Goal: Navigation & Orientation: Find specific page/section

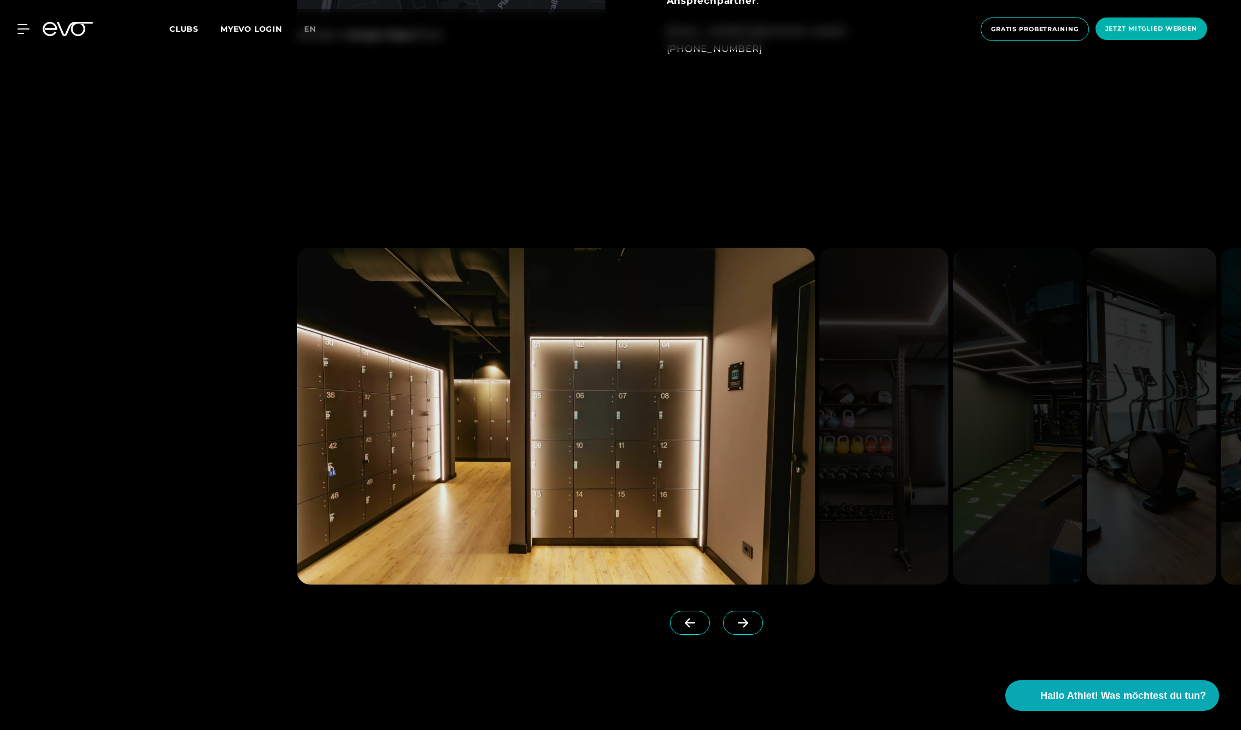
scroll to position [1275, 0]
click at [743, 618] on icon at bounding box center [743, 621] width 10 height 9
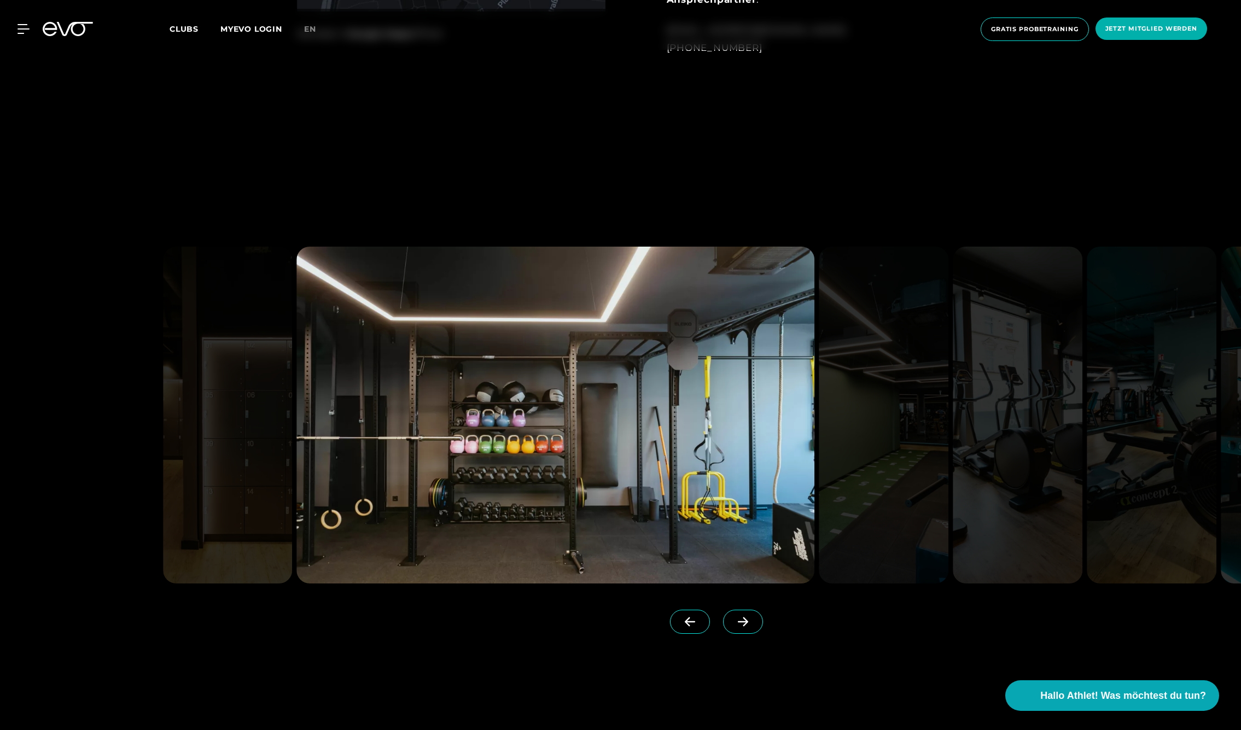
click at [742, 622] on icon at bounding box center [743, 621] width 10 height 9
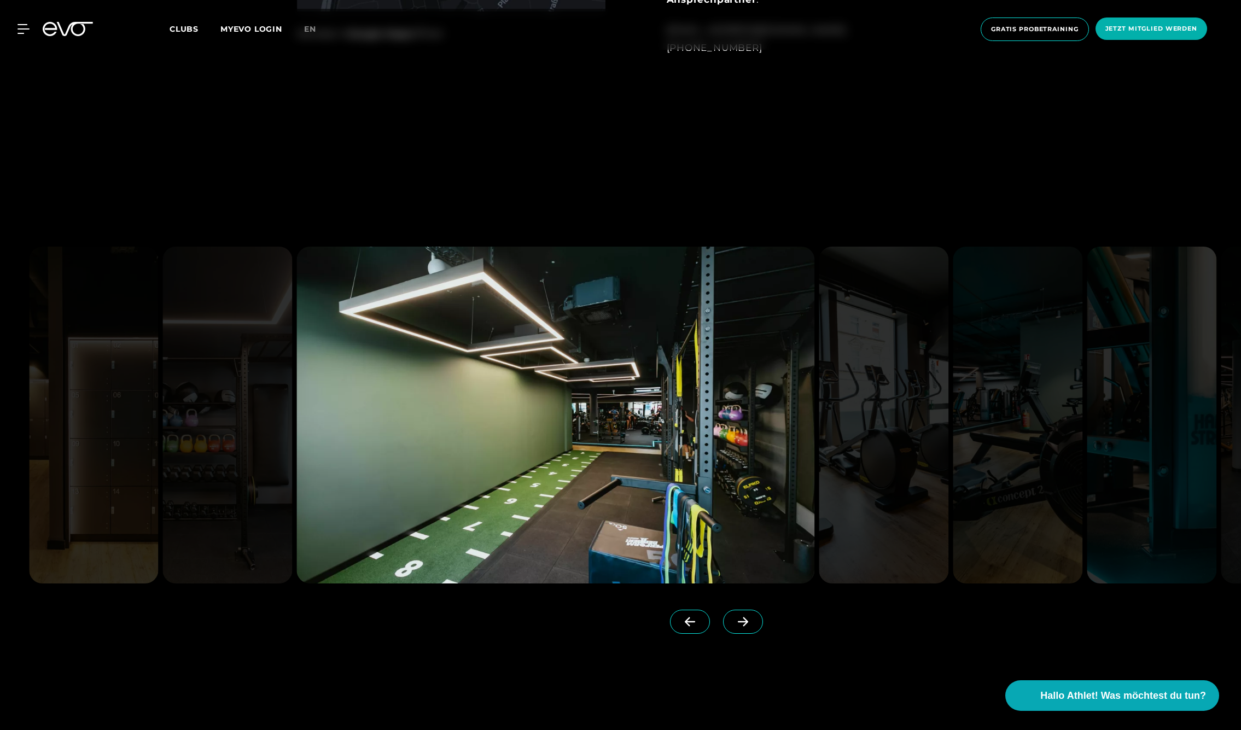
click at [742, 622] on icon at bounding box center [743, 621] width 10 height 9
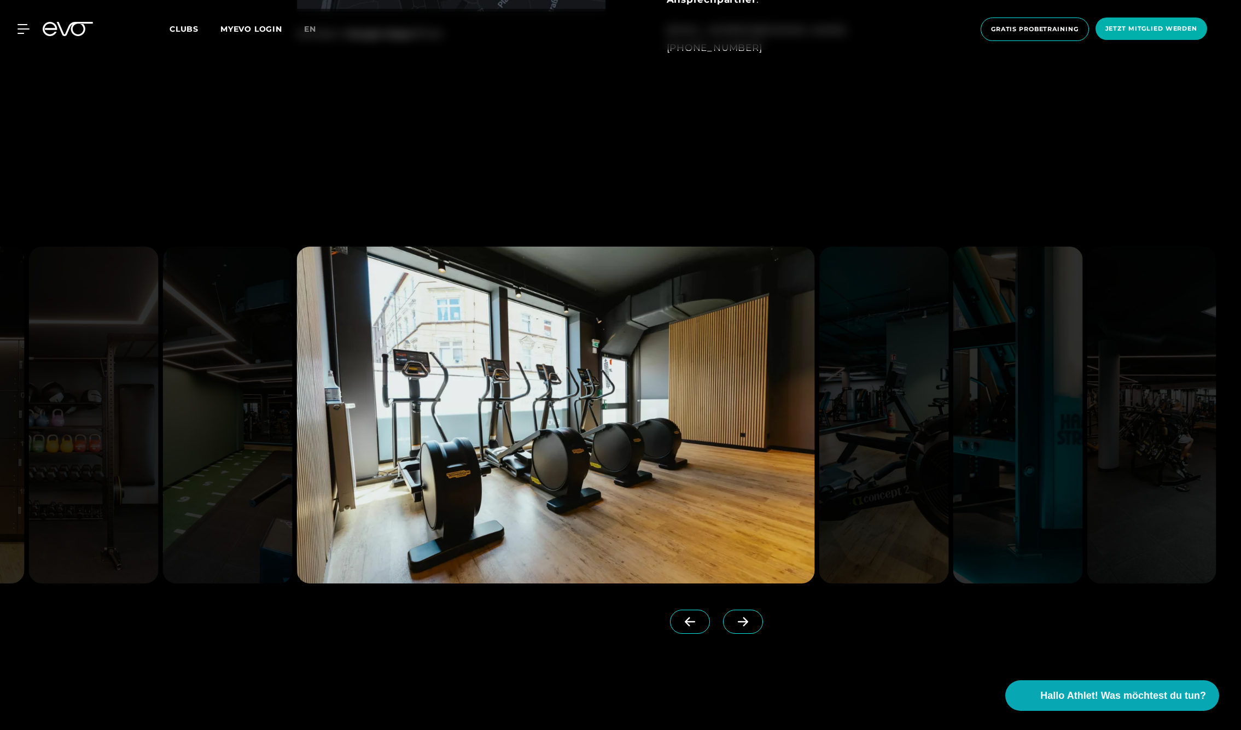
click at [742, 622] on icon at bounding box center [743, 621] width 10 height 9
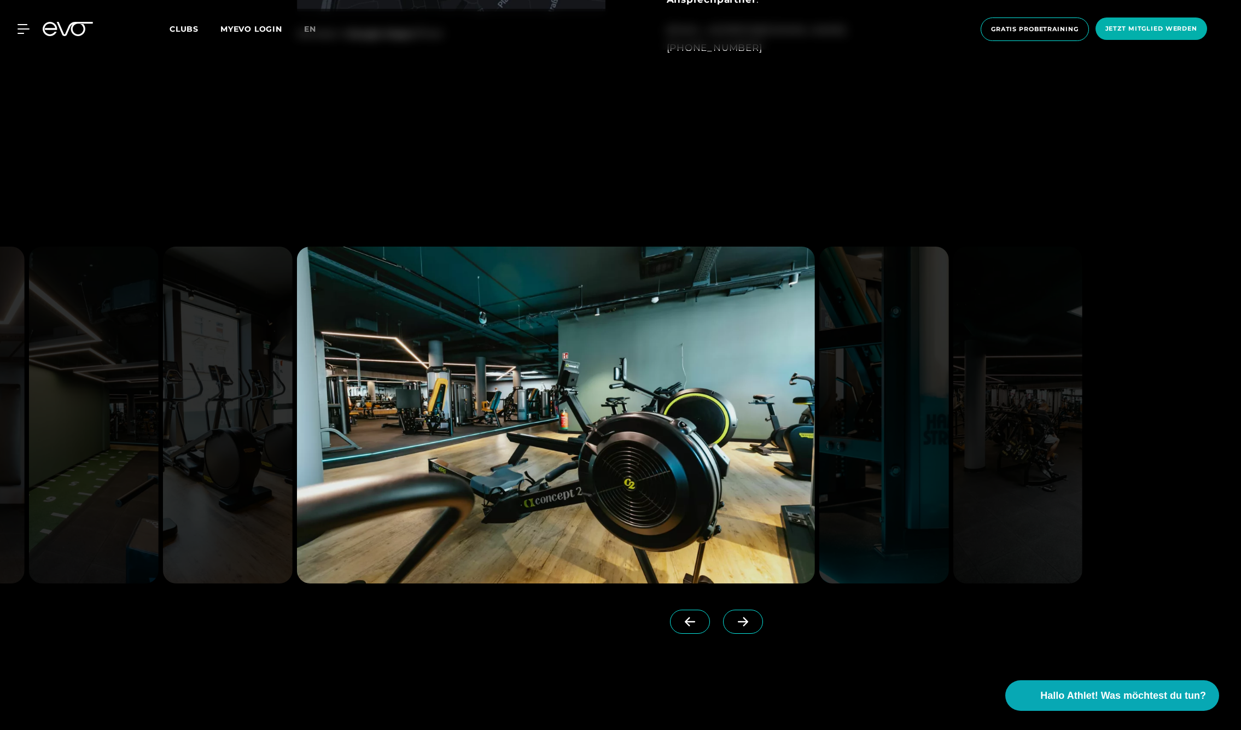
click at [742, 622] on icon at bounding box center [743, 621] width 10 height 9
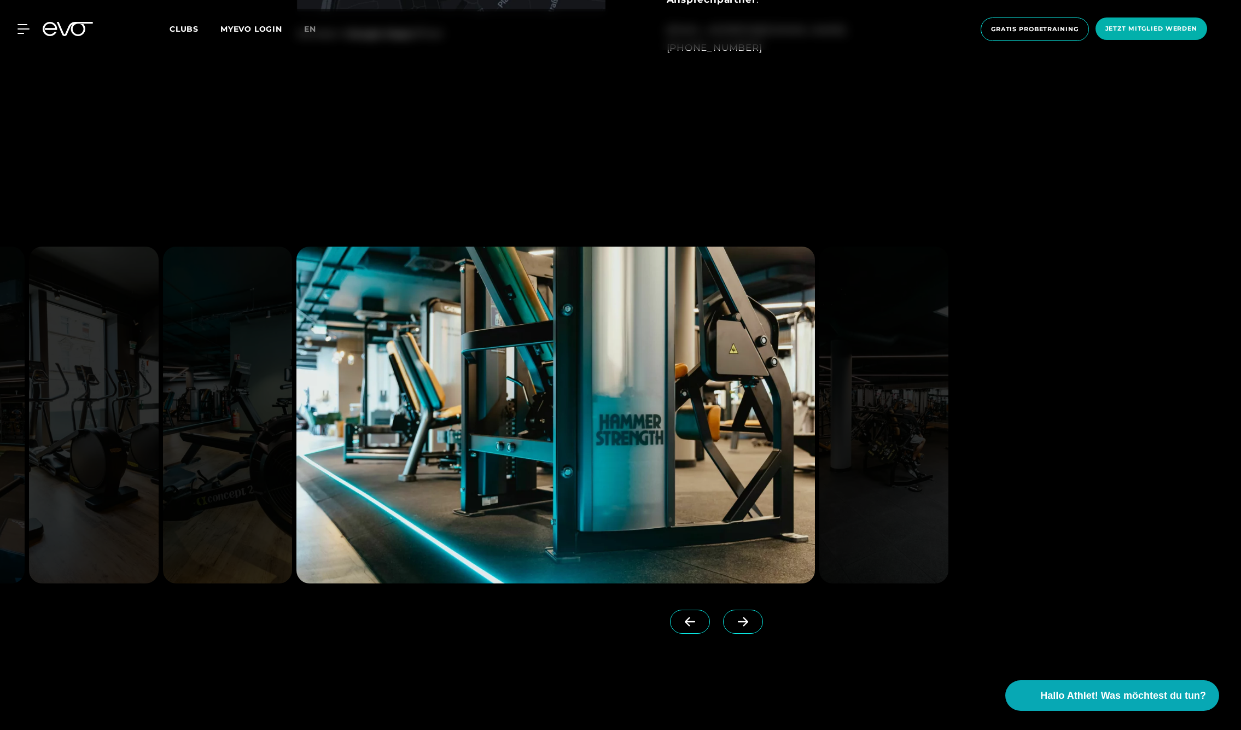
click at [742, 622] on icon at bounding box center [743, 621] width 10 height 9
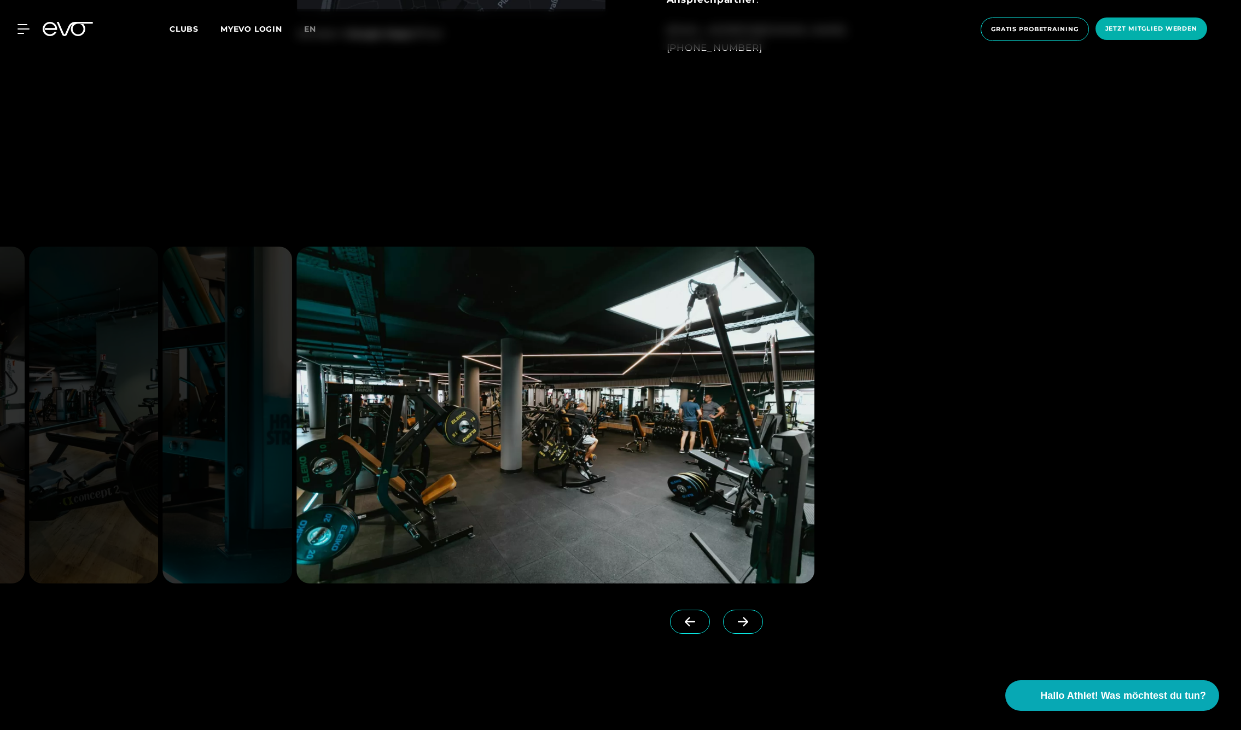
click at [742, 622] on icon at bounding box center [743, 621] width 10 height 9
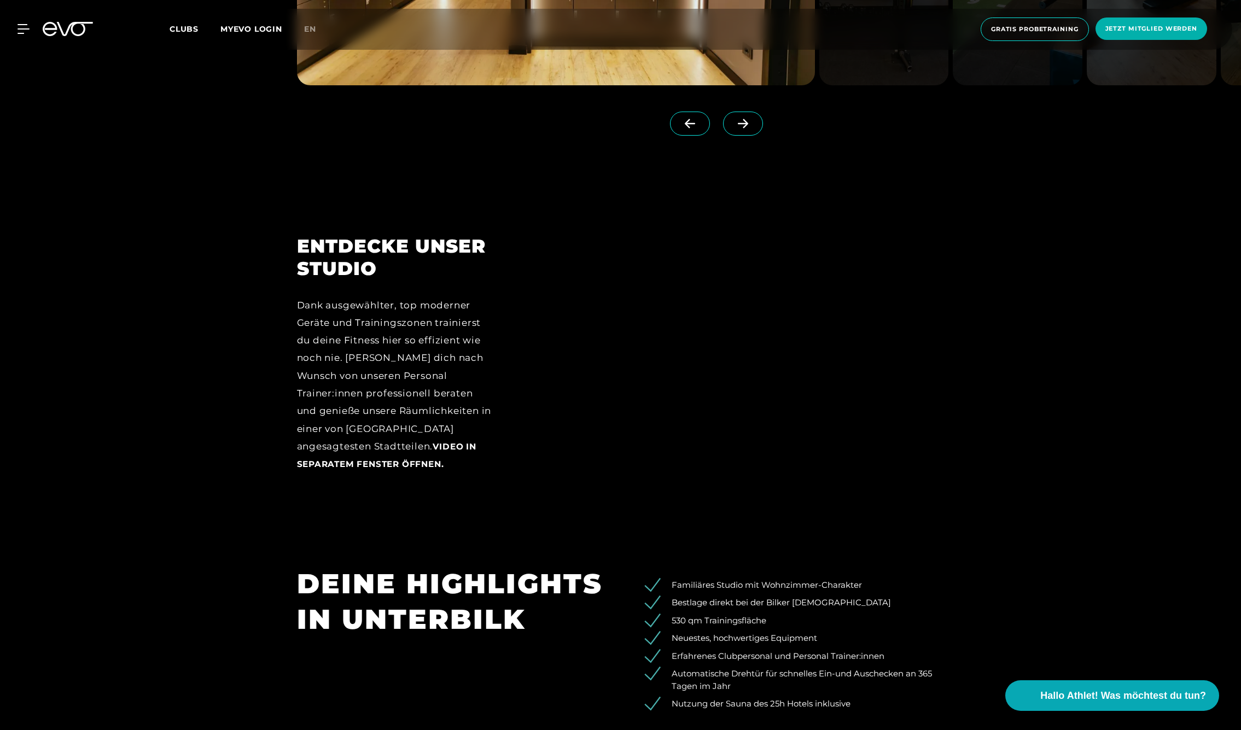
scroll to position [1760, 0]
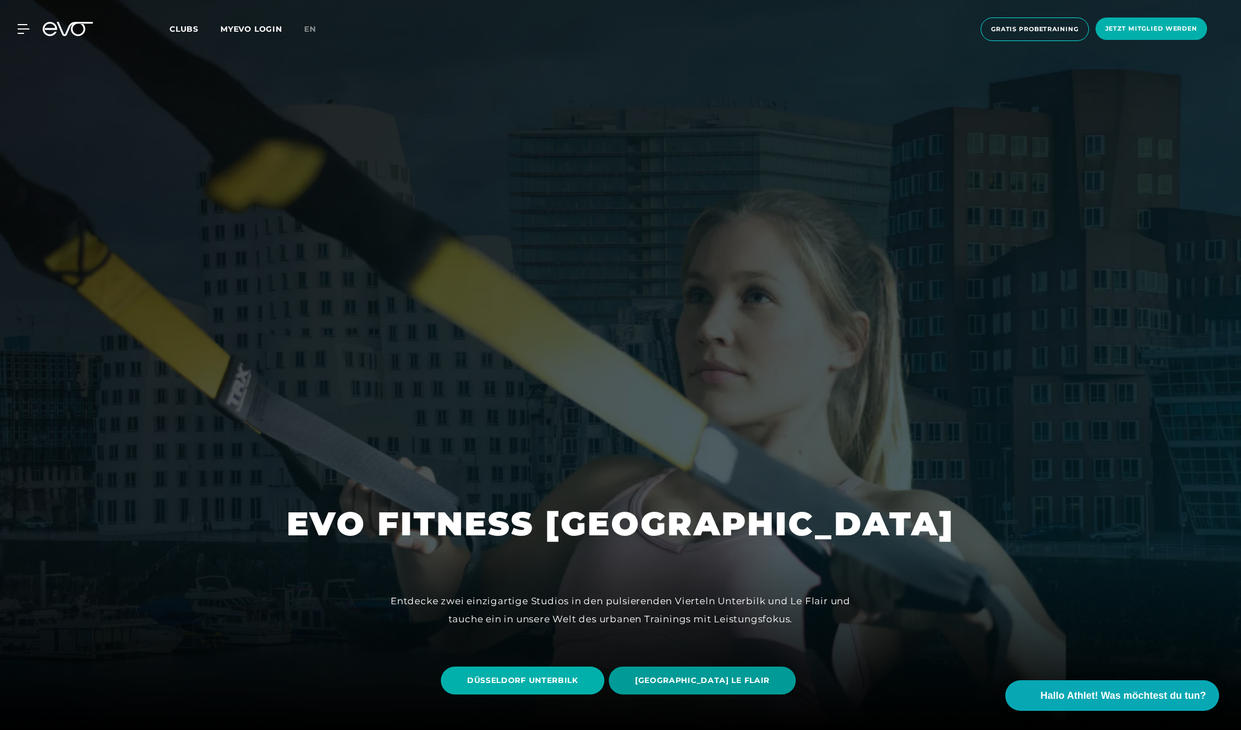
click at [683, 682] on span "DÜSSELDORF LE FLAIR" at bounding box center [702, 680] width 135 height 11
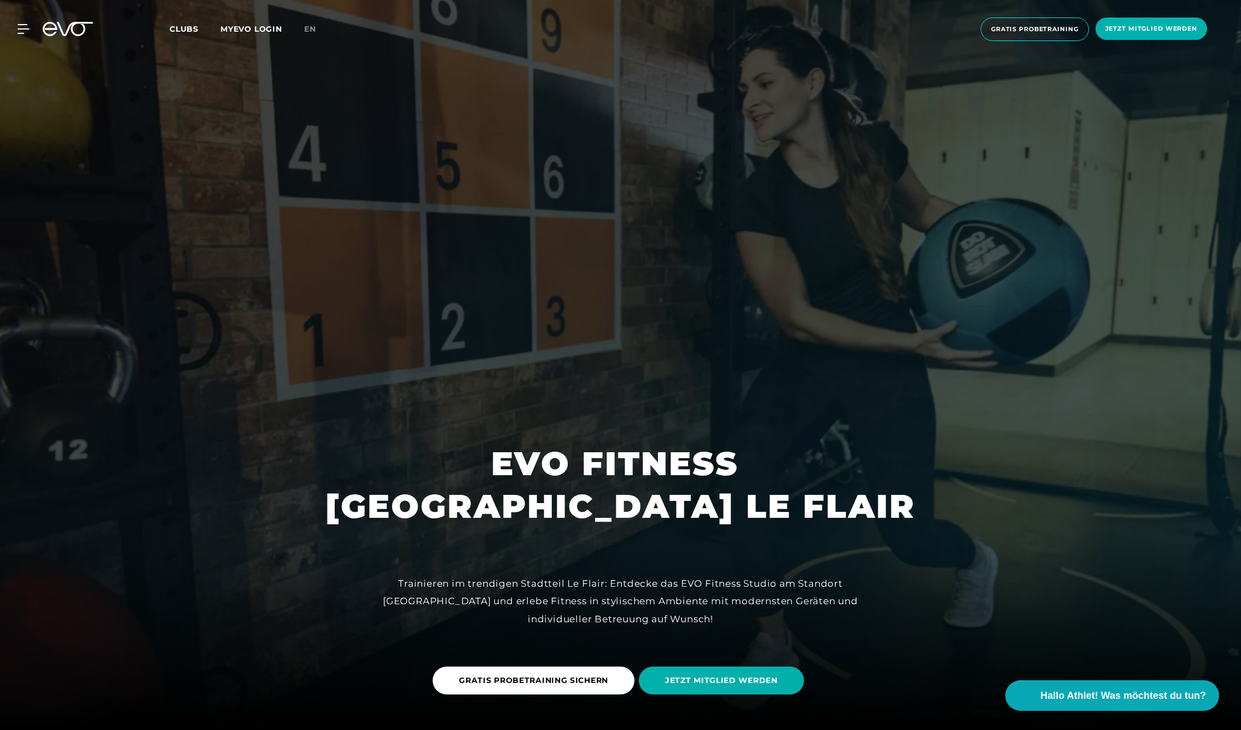
scroll to position [-3, 0]
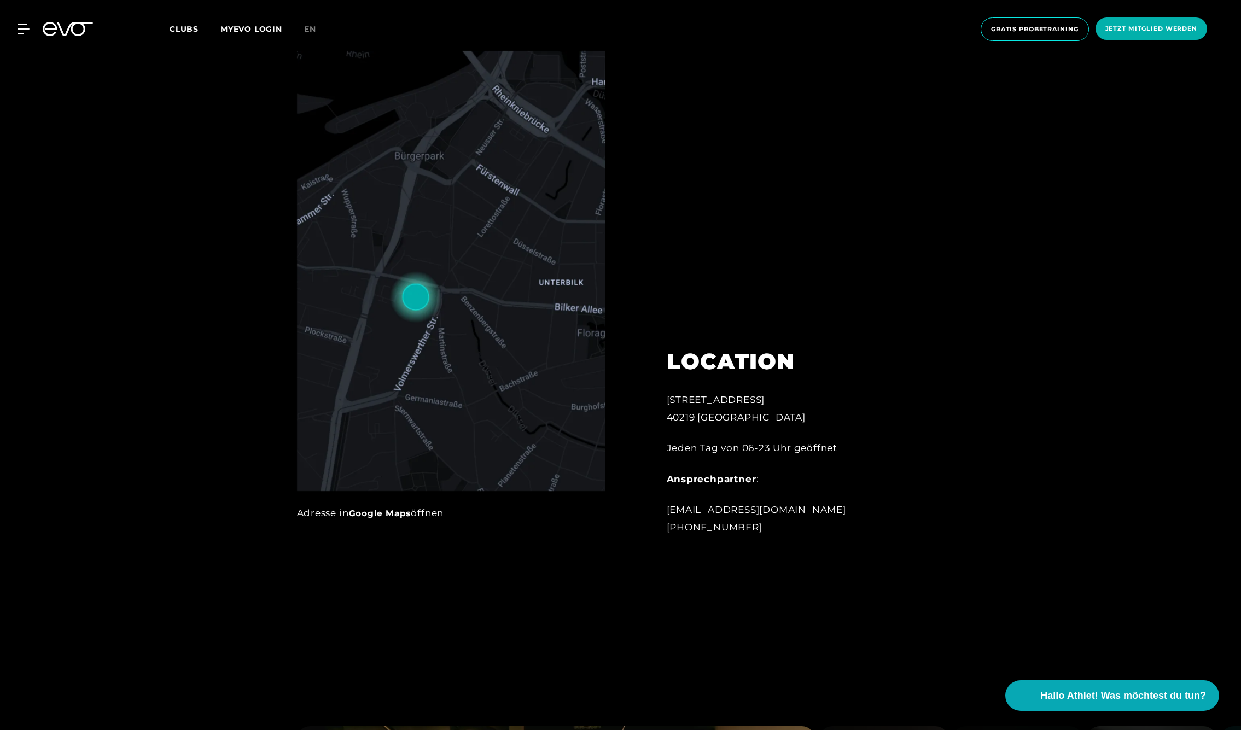
scroll to position [793, 0]
